Goal: Transaction & Acquisition: Purchase product/service

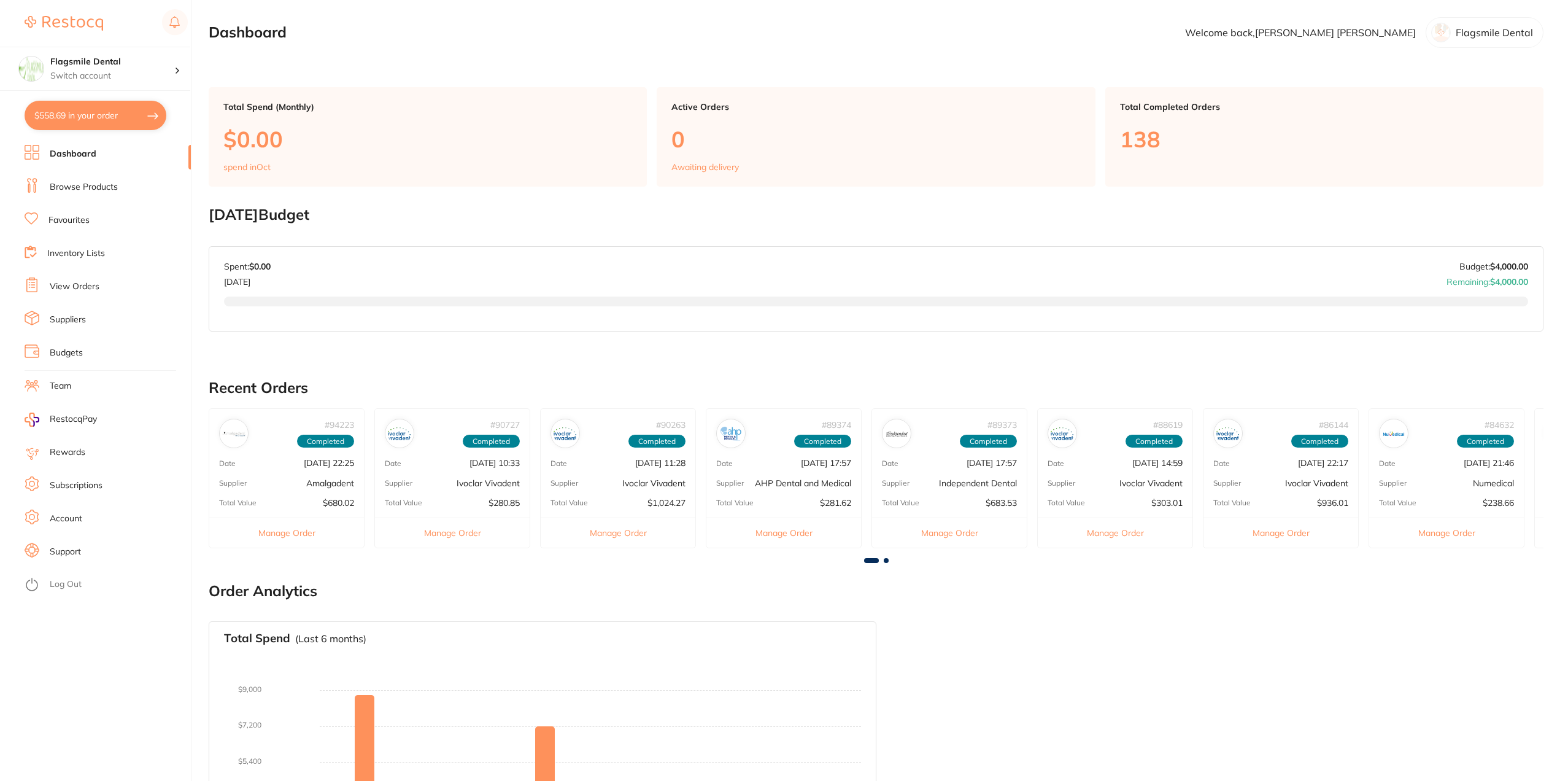
click at [73, 186] on link "Browse Products" at bounding box center [84, 187] width 68 height 12
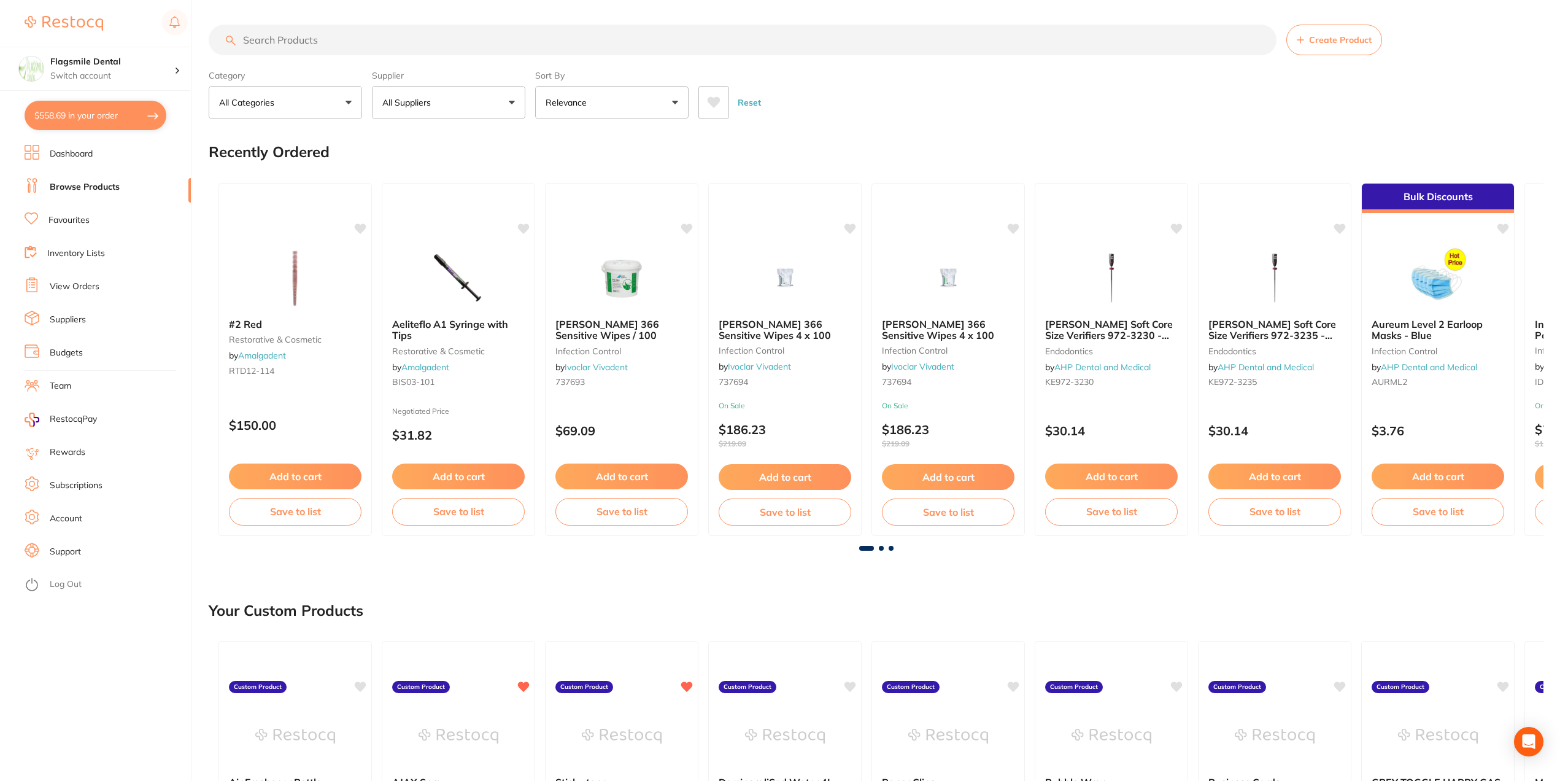
click at [103, 160] on li "Dashboard" at bounding box center [107, 154] width 166 height 18
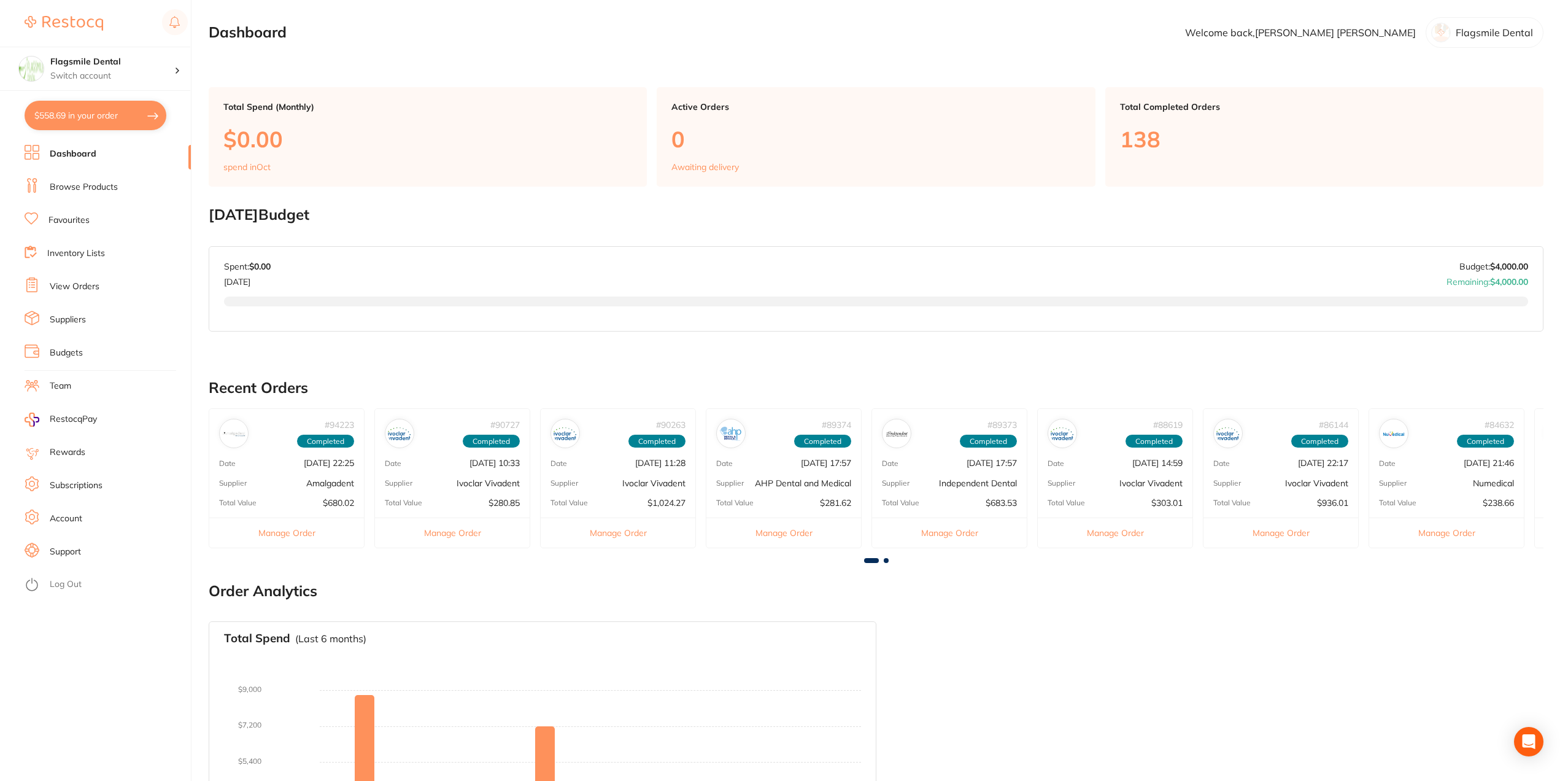
click at [113, 107] on button "$558.69 in your order" at bounding box center [95, 115] width 142 height 30
checkbox input "true"
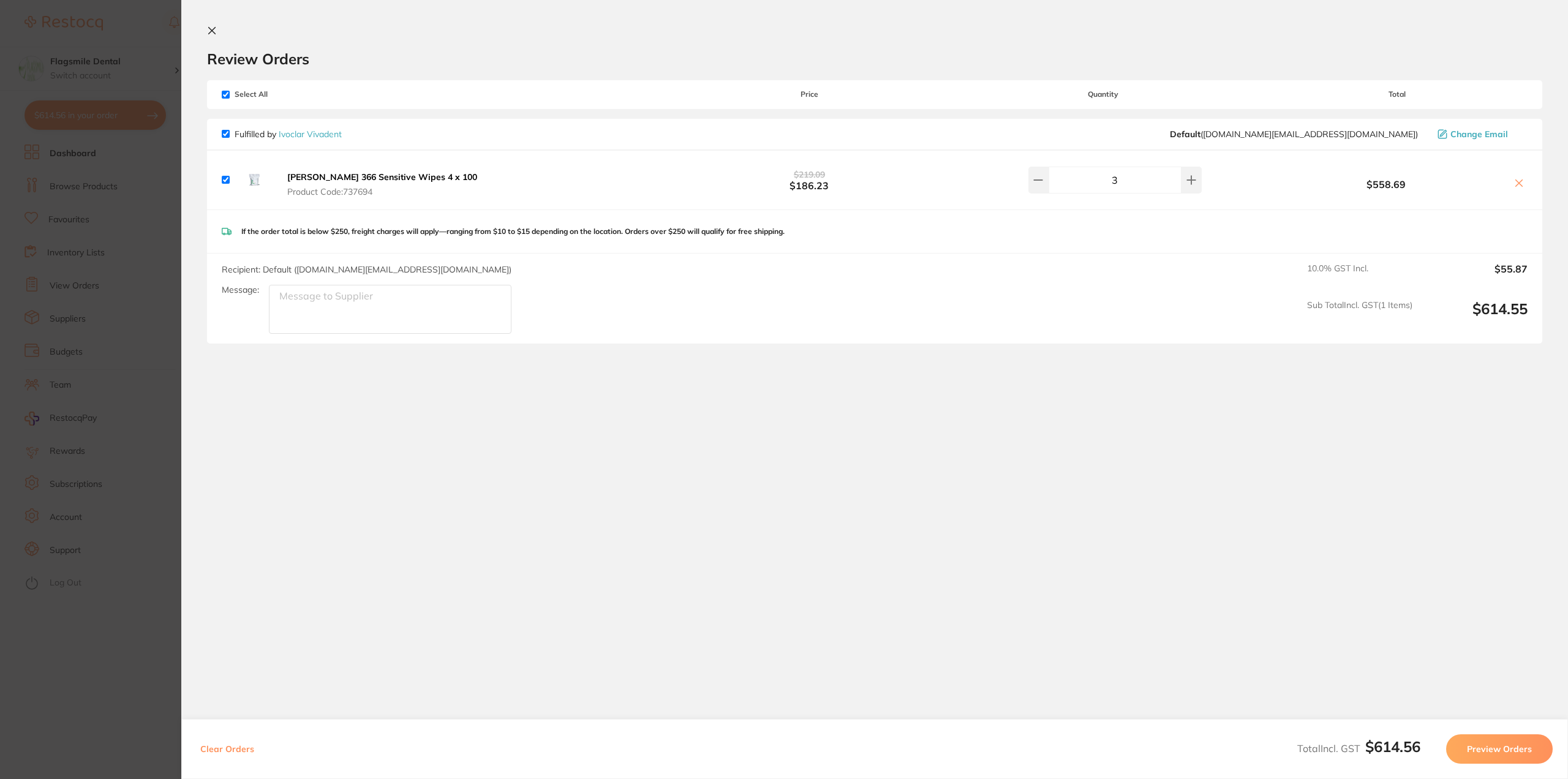
click at [339, 181] on b "[PERSON_NAME] 366 Sensitive Wipes 4 x 100" at bounding box center [382, 176] width 190 height 11
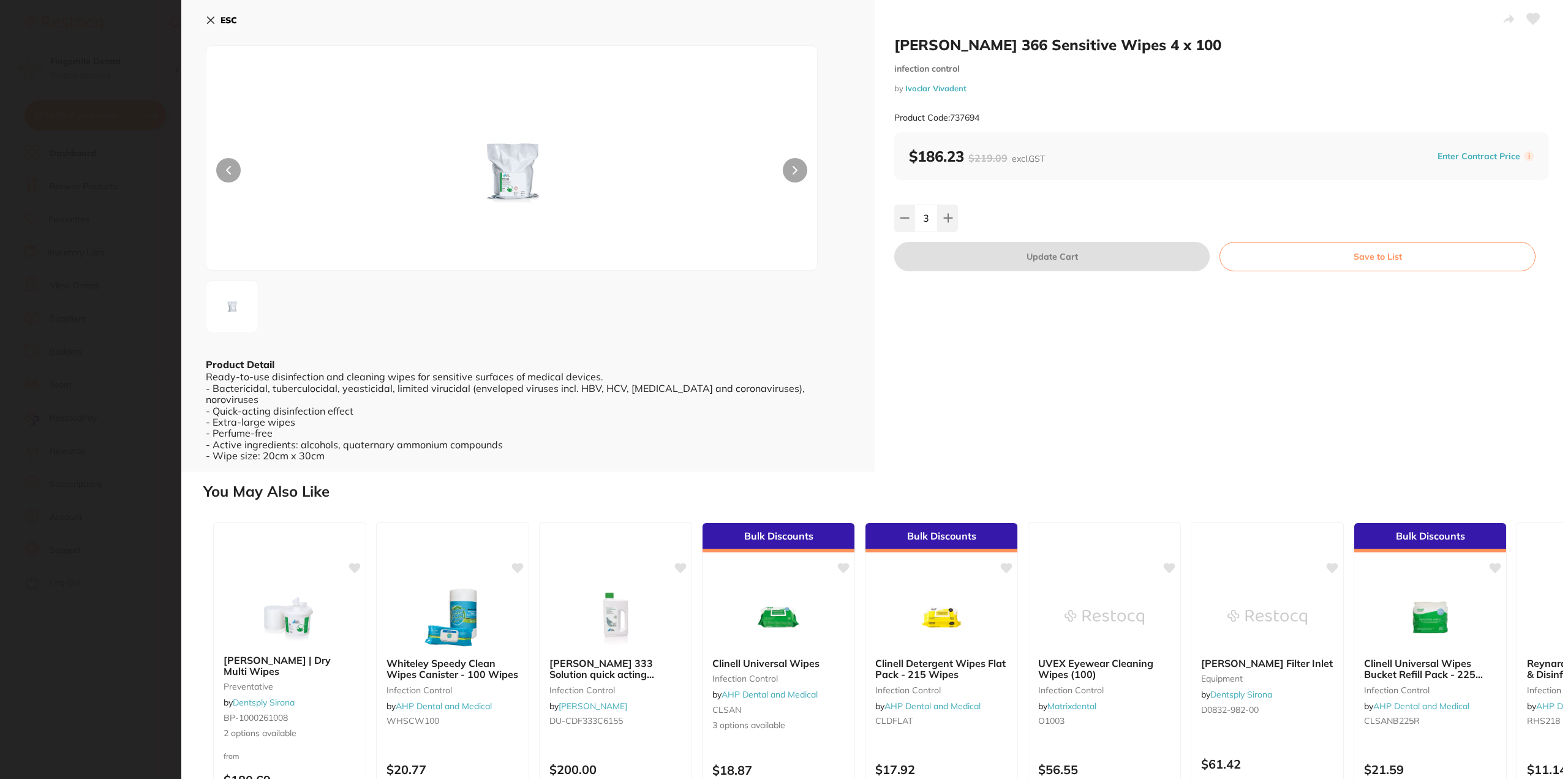
click at [1030, 367] on div "[PERSON_NAME] 366 Sensitive Wipes 4 x 100 infection control by Ivoclar Vivadent…" at bounding box center [1221, 236] width 694 height 471
click at [979, 47] on h2 "[PERSON_NAME] 366 Sensitive Wipes 4 x 100" at bounding box center [1221, 44] width 654 height 18
click at [953, 219] on button at bounding box center [948, 217] width 20 height 27
type input "4"
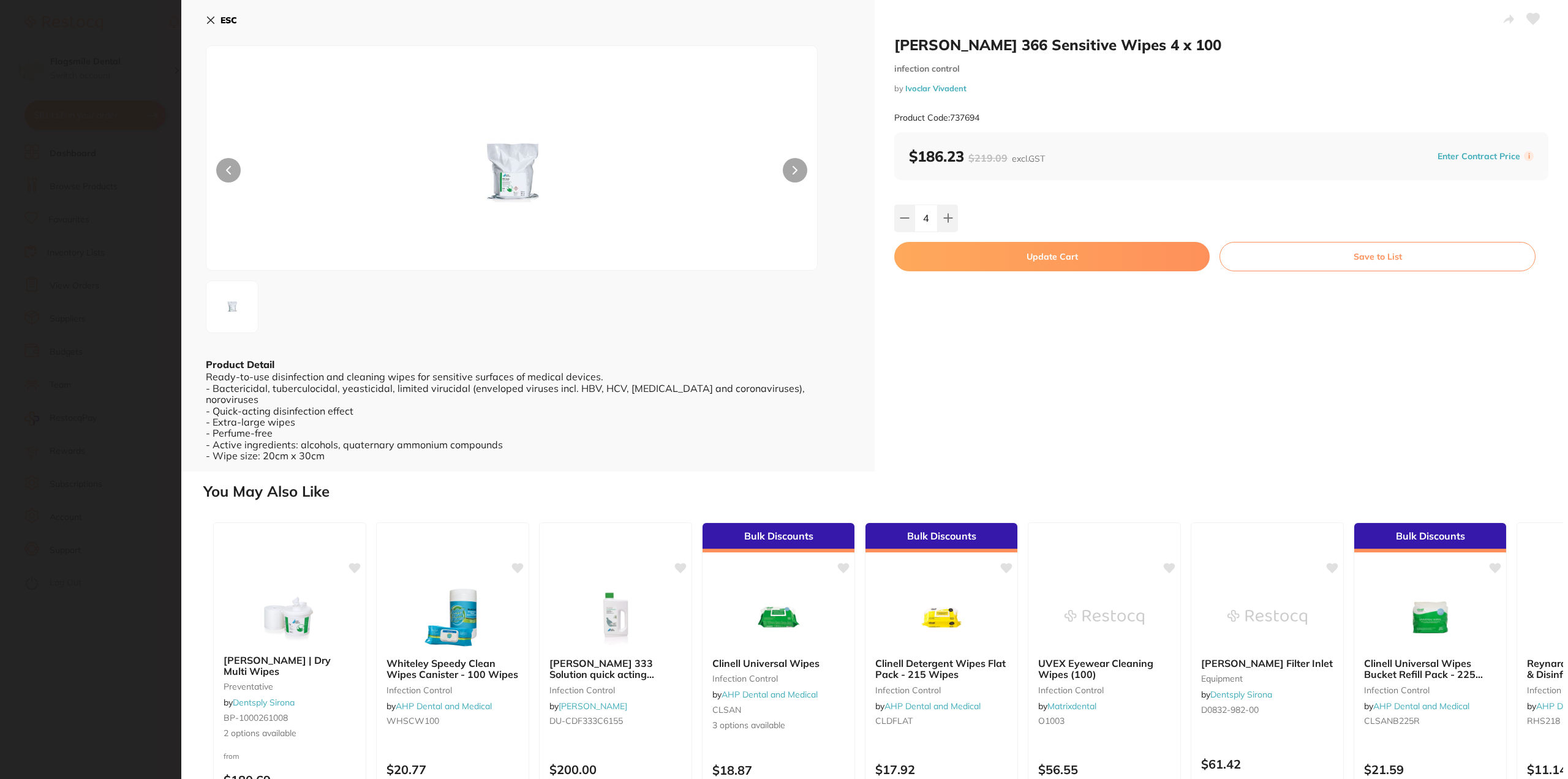
click at [1011, 259] on button "Update Cart" at bounding box center [1052, 257] width 315 height 30
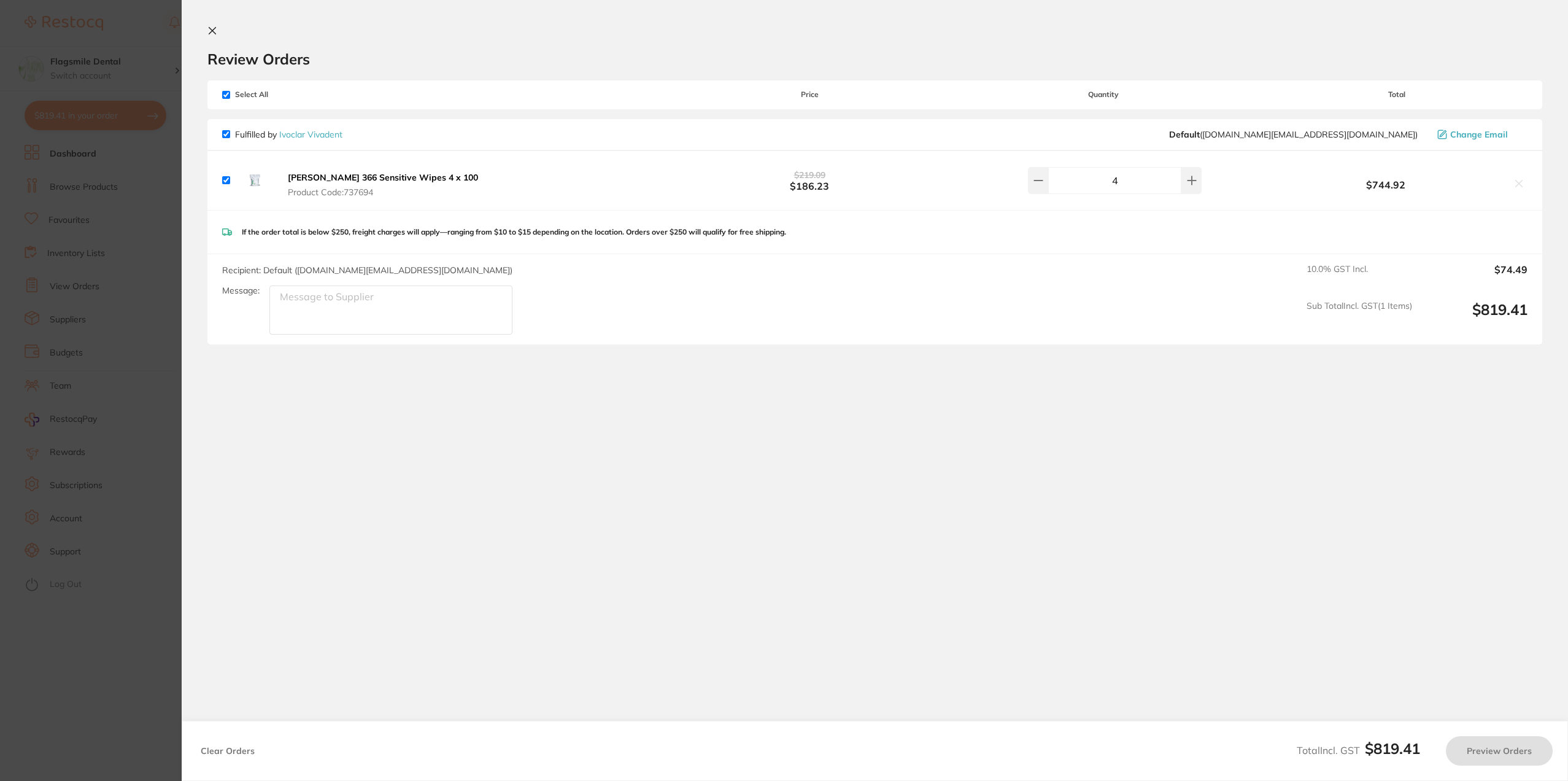
scroll to position [0, 0]
click at [1033, 184] on div "4" at bounding box center [1106, 180] width 197 height 27
click at [1044, 181] on icon at bounding box center [1040, 181] width 8 height 0
type input "3"
click at [1160, 409] on section "Review Orders Your orders are being processed and we will notify you once we ha…" at bounding box center [876, 302] width 1389 height 605
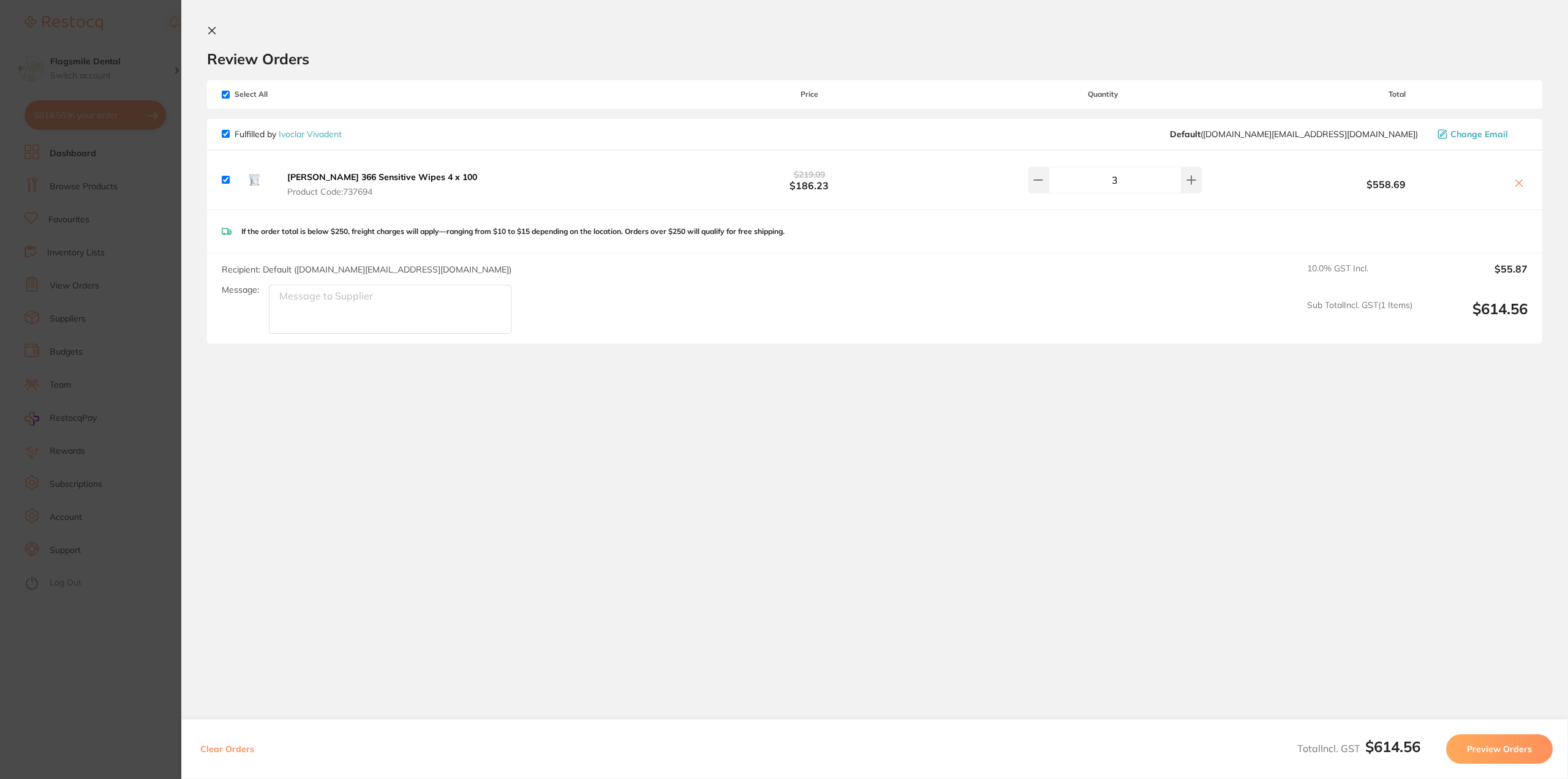
click at [1480, 745] on button "Preview Orders" at bounding box center [1499, 749] width 107 height 30
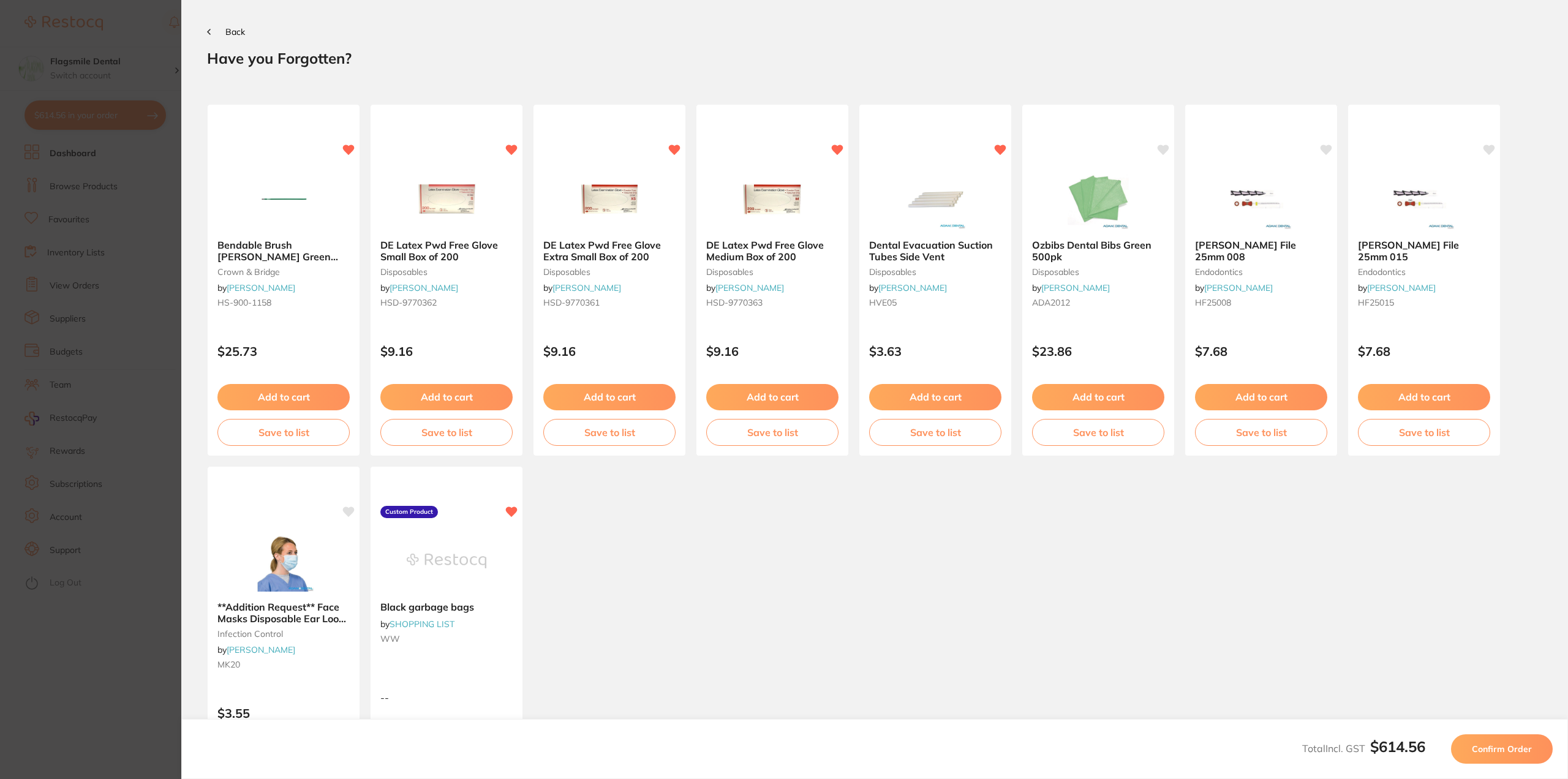
click at [1476, 749] on span "Confirm Order" at bounding box center [1501, 748] width 60 height 11
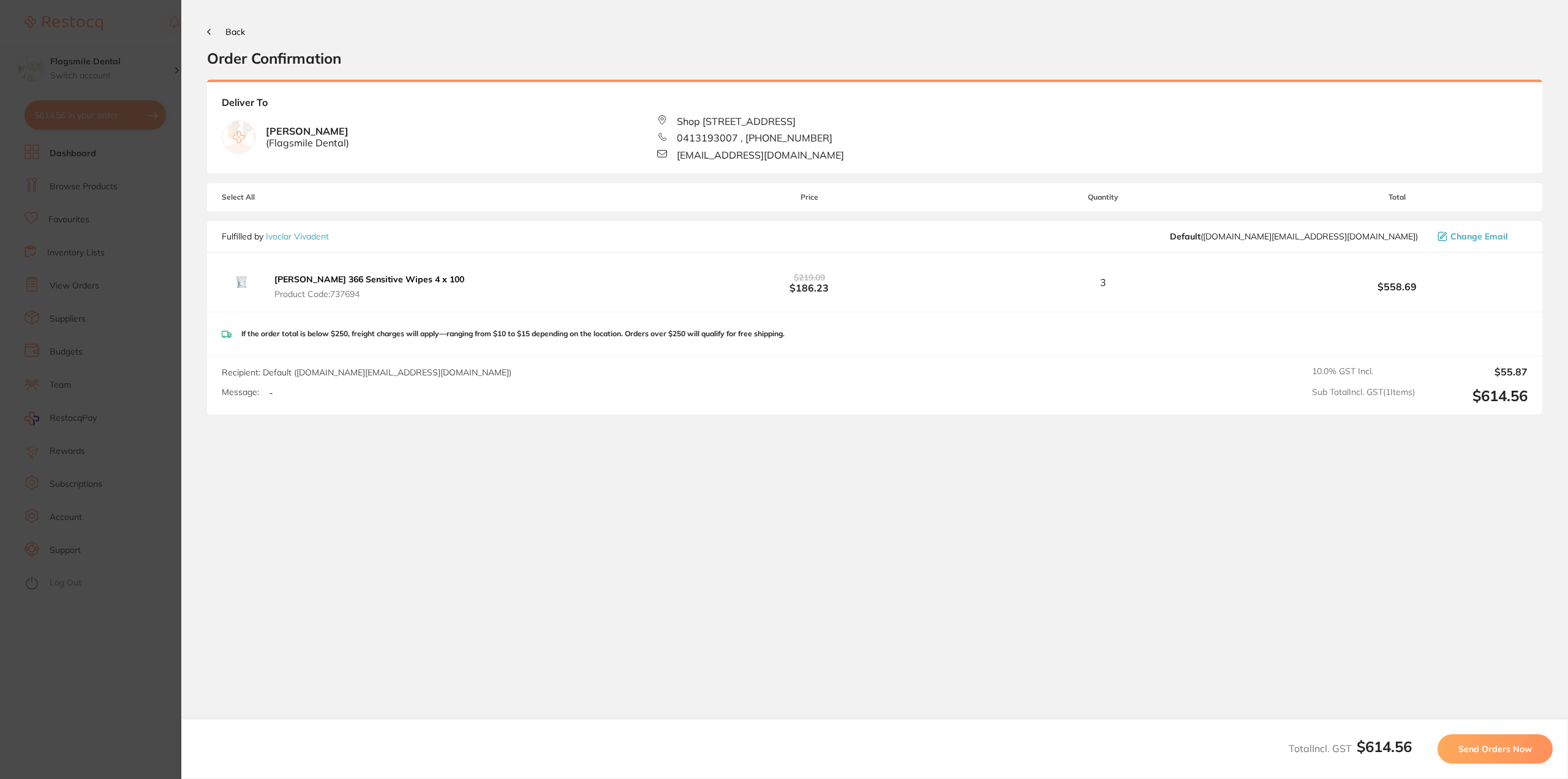
click at [1509, 750] on span "Send Orders Now" at bounding box center [1495, 748] width 74 height 11
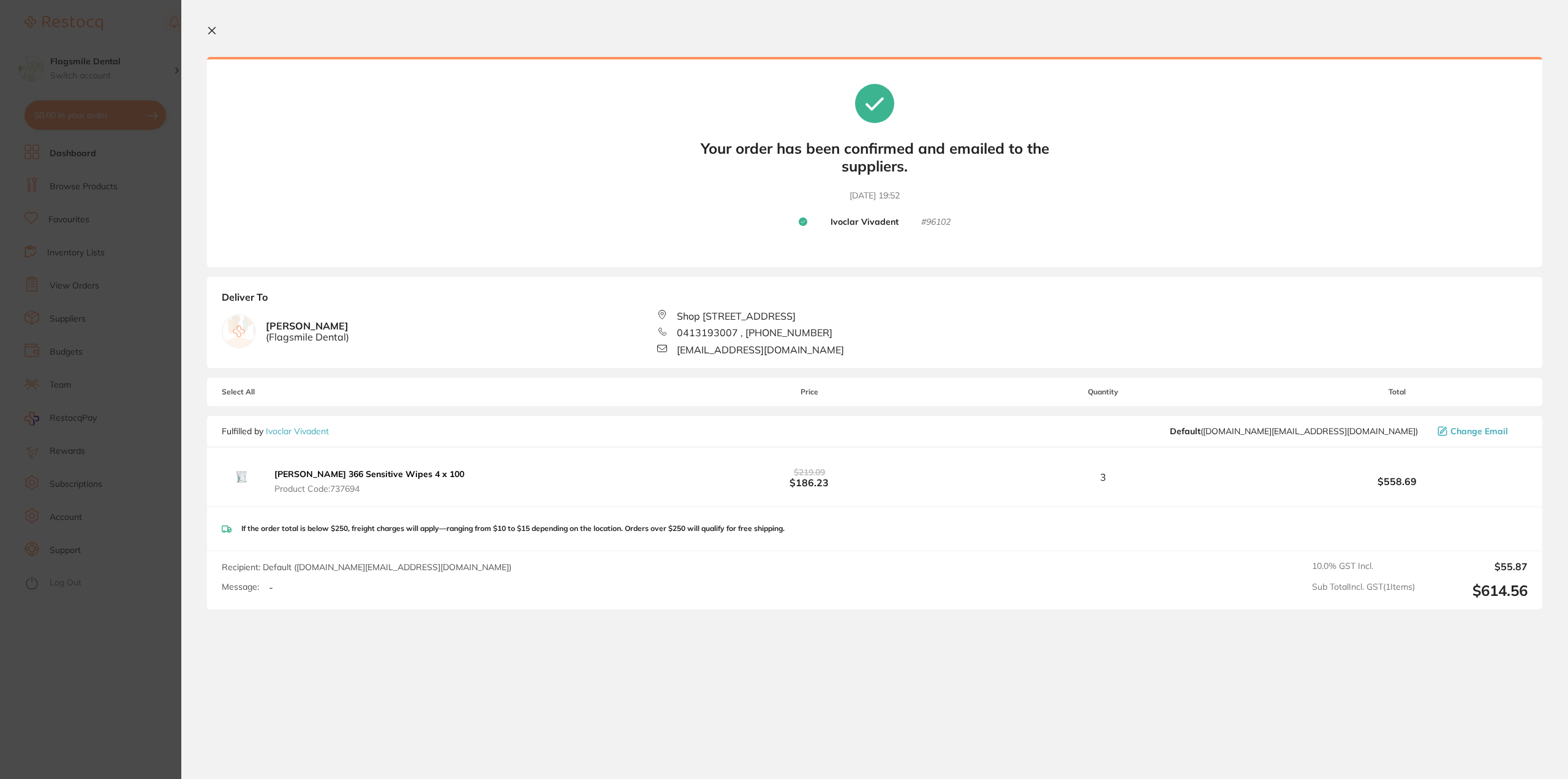
click at [213, 27] on icon at bounding box center [212, 31] width 10 height 10
